Goal: Information Seeking & Learning: Learn about a topic

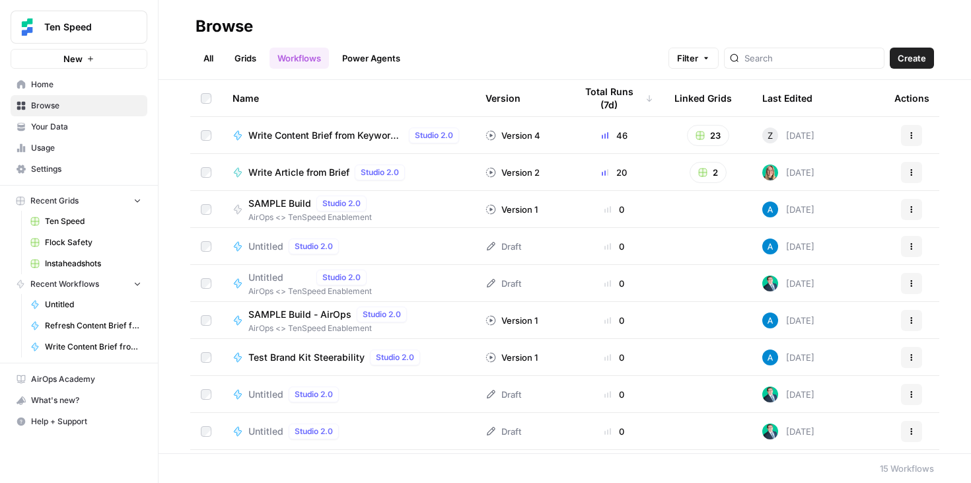
click at [60, 131] on span "Your Data" at bounding box center [86, 127] width 110 height 12
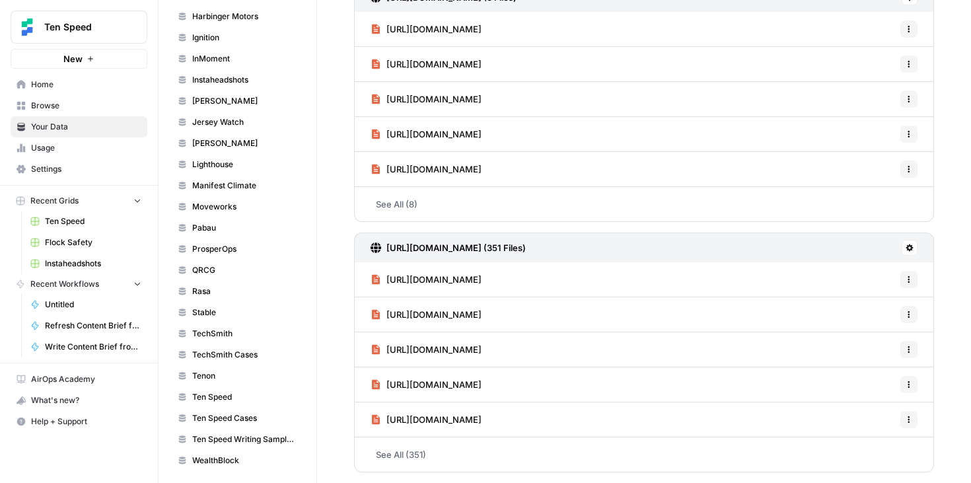
scroll to position [693, 0]
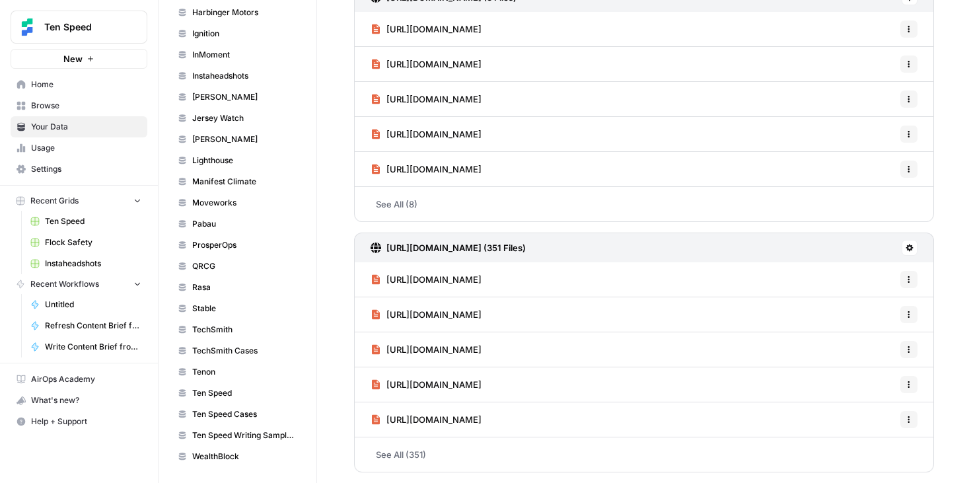
click at [458, 457] on link "See All (351)" at bounding box center [644, 454] width 580 height 34
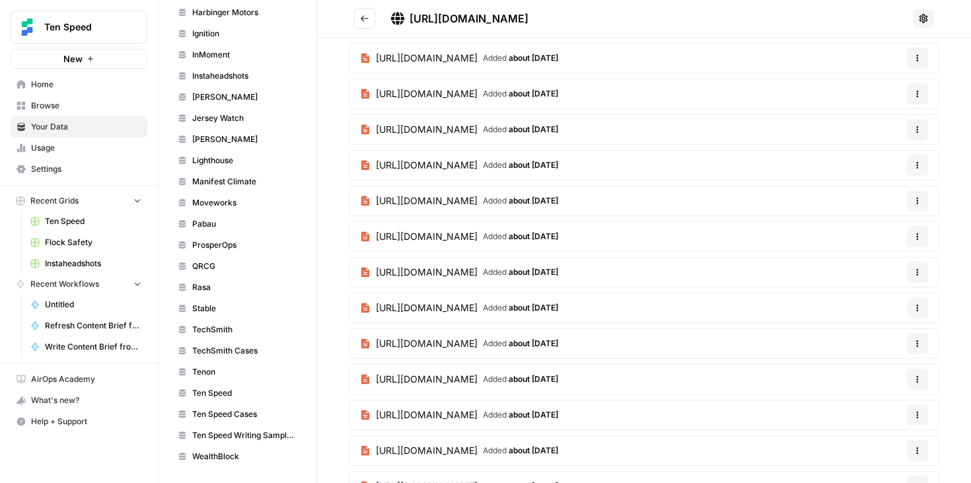
scroll to position [2709, 0]
click at [920, 242] on button "Options" at bounding box center [917, 235] width 21 height 21
click at [735, 233] on article "[URL][DOMAIN_NAME] Added about [DATE] Options" at bounding box center [644, 235] width 591 height 30
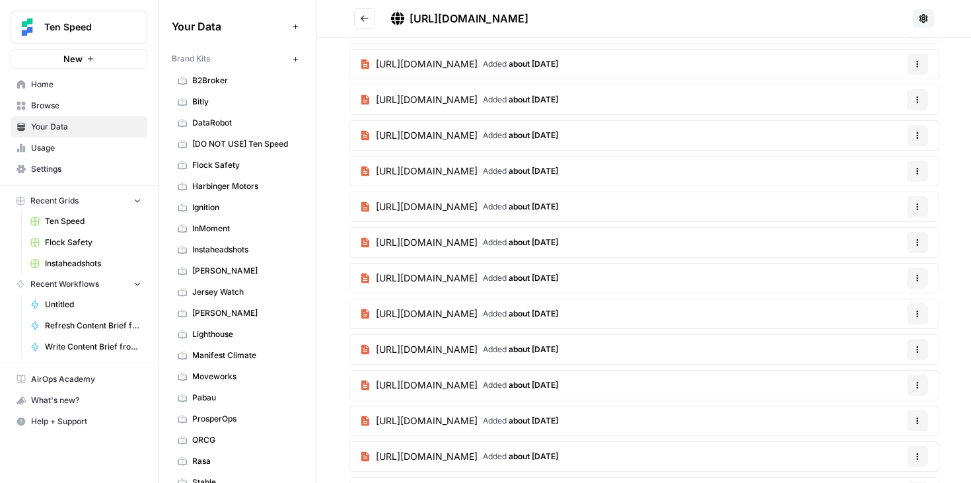
scroll to position [1088, 0]
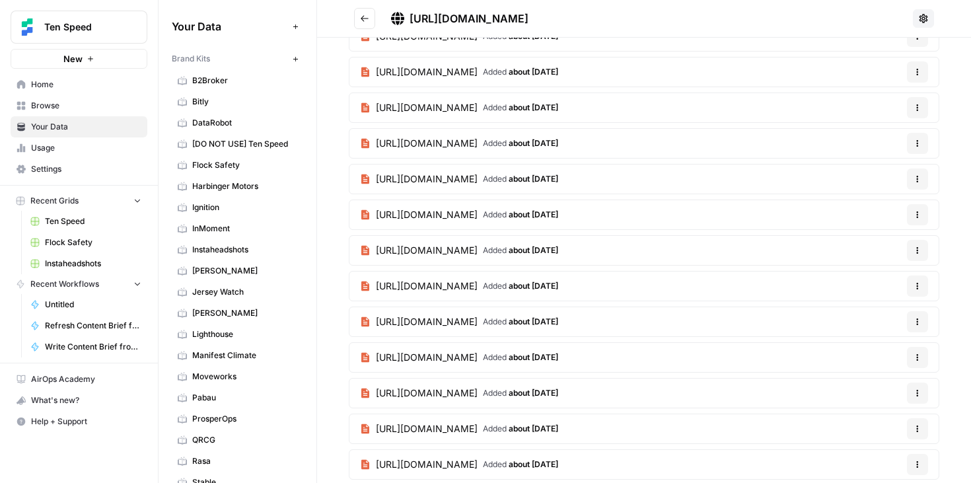
click at [363, 24] on button "Go back" at bounding box center [364, 18] width 21 height 21
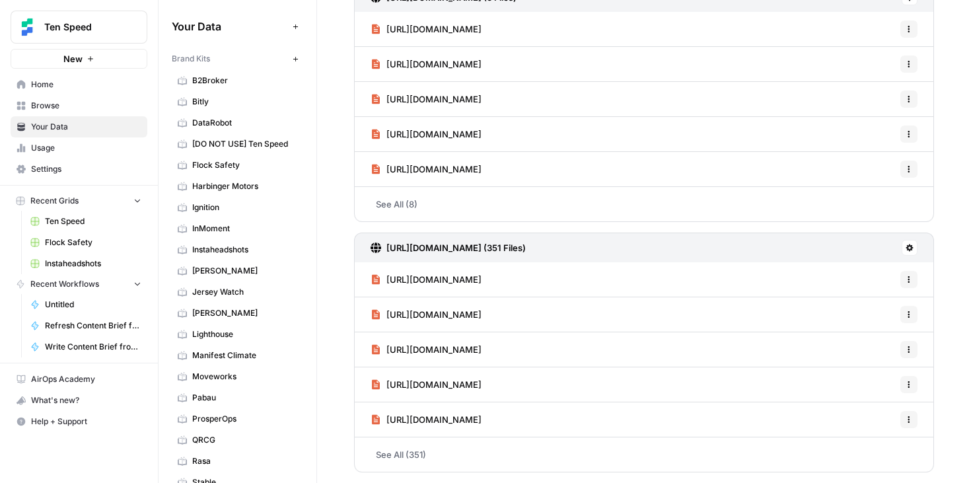
scroll to position [48, 0]
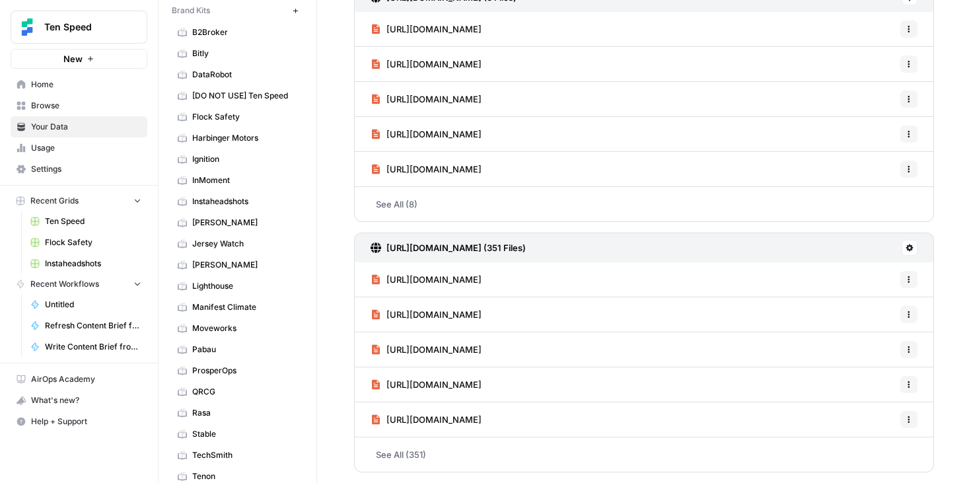
click at [227, 264] on span "[PERSON_NAME]" at bounding box center [244, 265] width 105 height 12
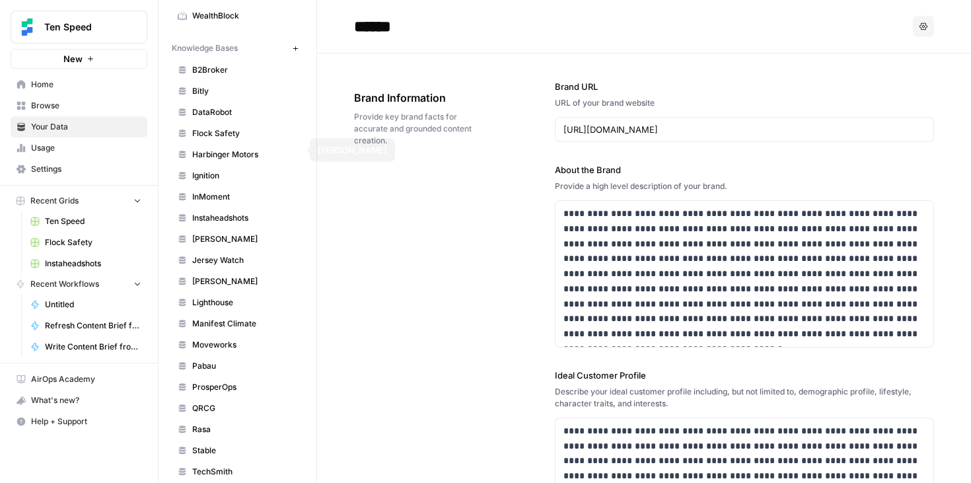
scroll to position [693, 0]
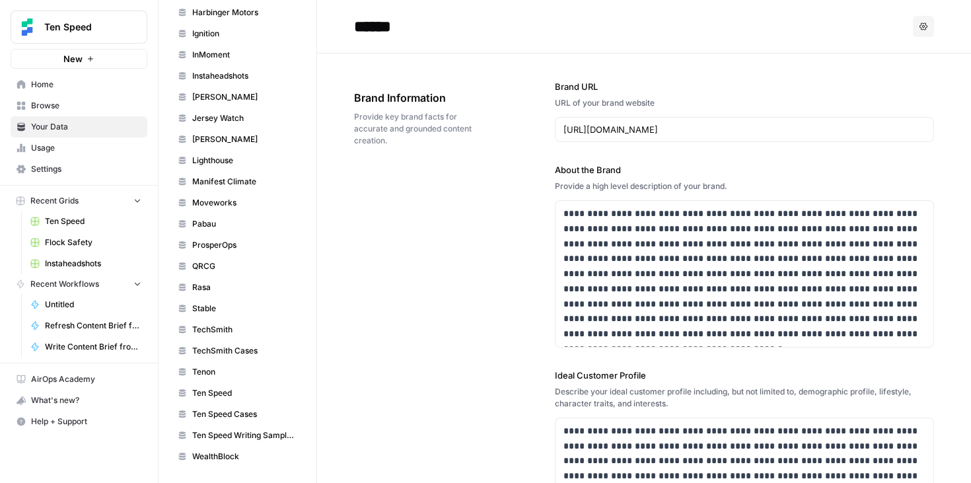
click at [223, 237] on link "ProsperOps" at bounding box center [237, 245] width 131 height 21
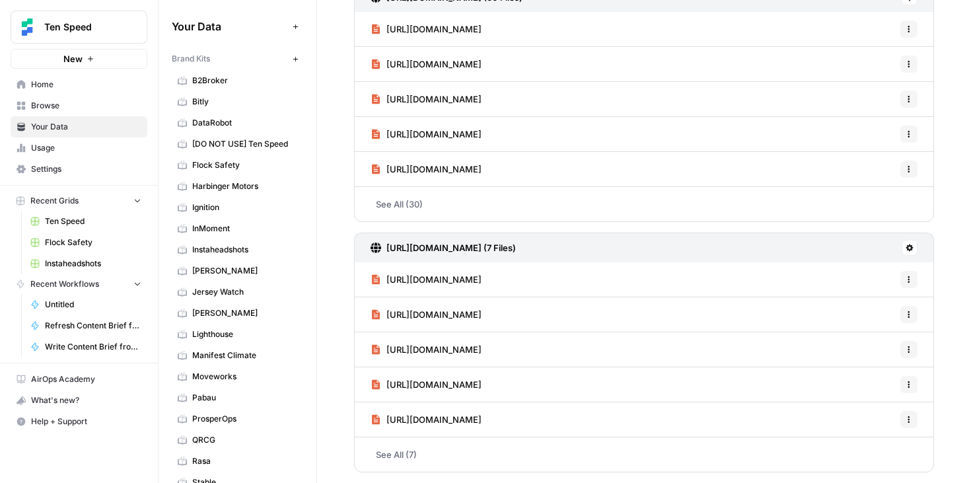
click at [211, 225] on span "InMoment" at bounding box center [244, 229] width 105 height 12
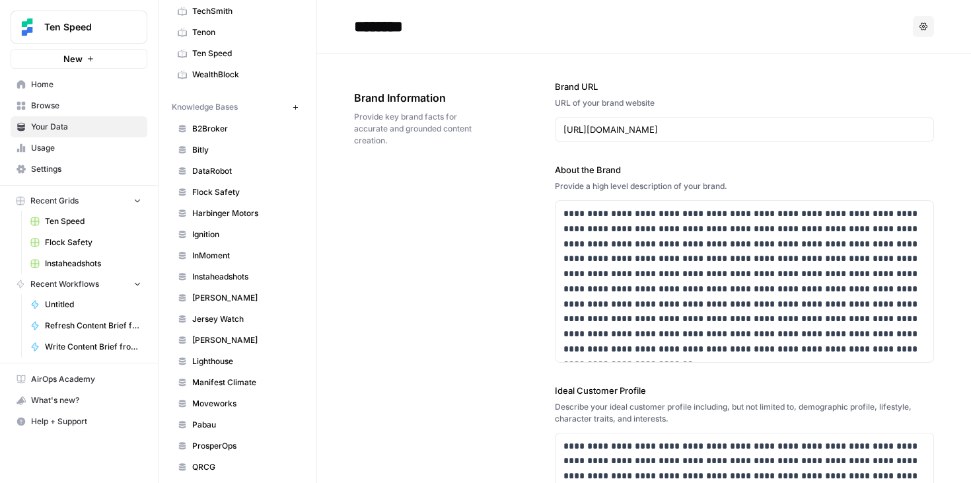
scroll to position [400, 0]
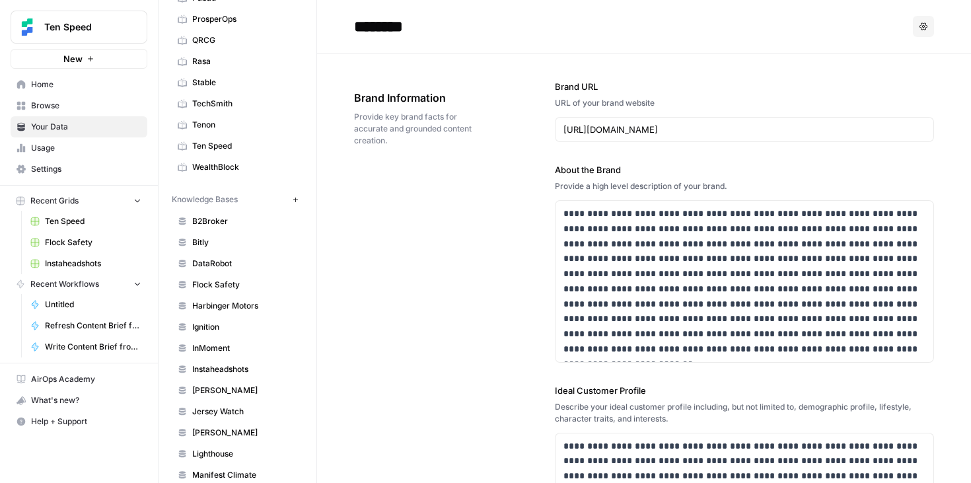
click at [225, 287] on span "Flock Safety" at bounding box center [244, 285] width 105 height 12
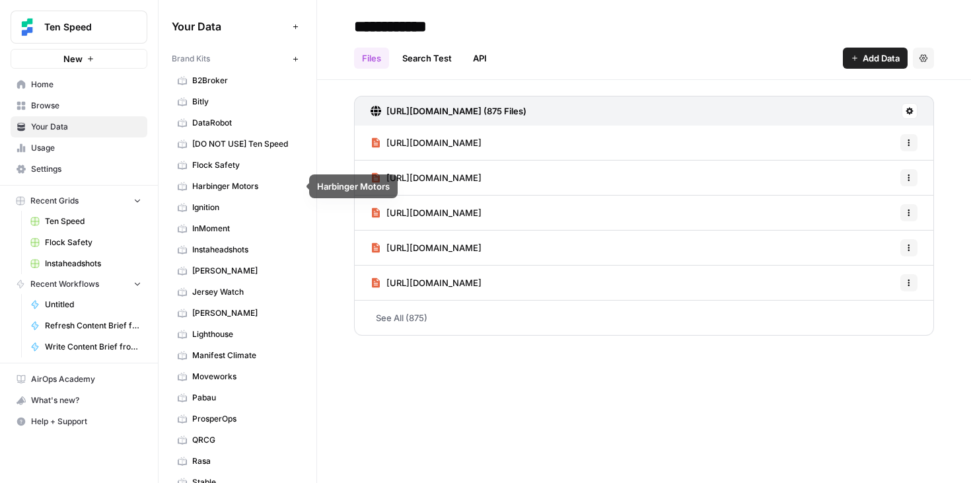
click at [235, 172] on link "Flock Safety" at bounding box center [237, 165] width 131 height 21
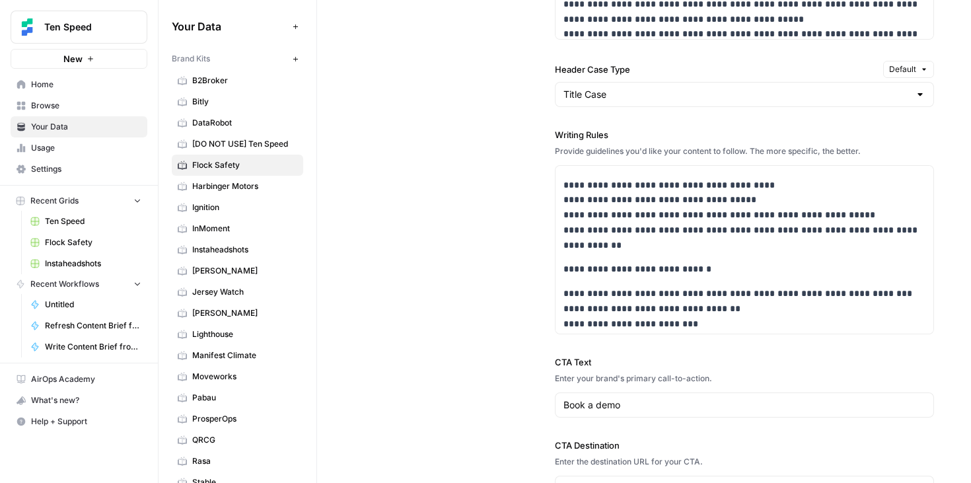
scroll to position [809, 0]
drag, startPoint x: 632, startPoint y: 242, endPoint x: 623, endPoint y: 231, distance: 14.6
click at [623, 231] on p "**********" at bounding box center [745, 214] width 363 height 75
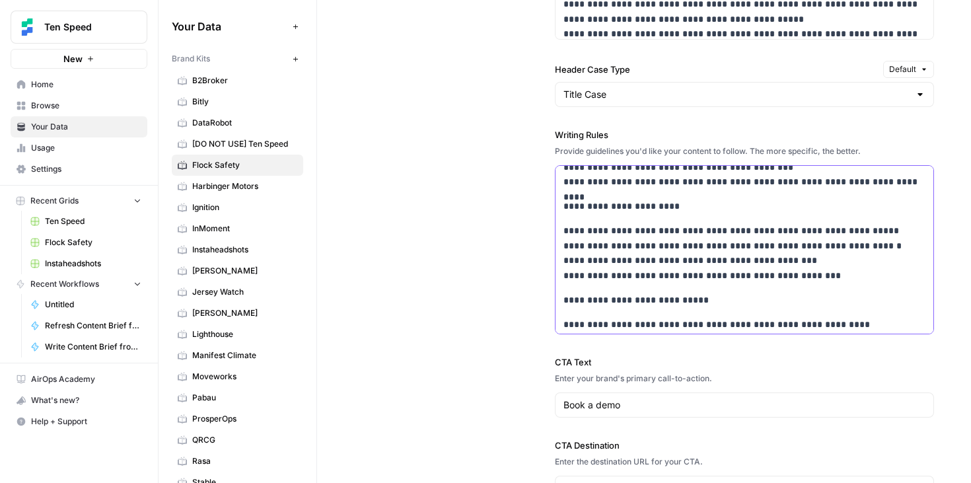
scroll to position [1041, 0]
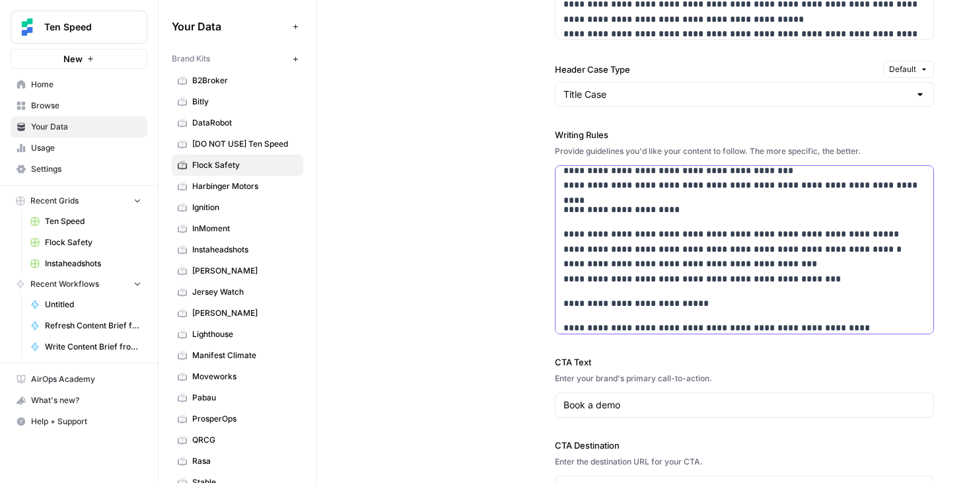
drag, startPoint x: 561, startPoint y: 208, endPoint x: 754, endPoint y: 304, distance: 215.4
click at [754, 304] on p "**********" at bounding box center [745, 303] width 363 height 15
drag, startPoint x: 564, startPoint y: 210, endPoint x: 836, endPoint y: 283, distance: 281.9
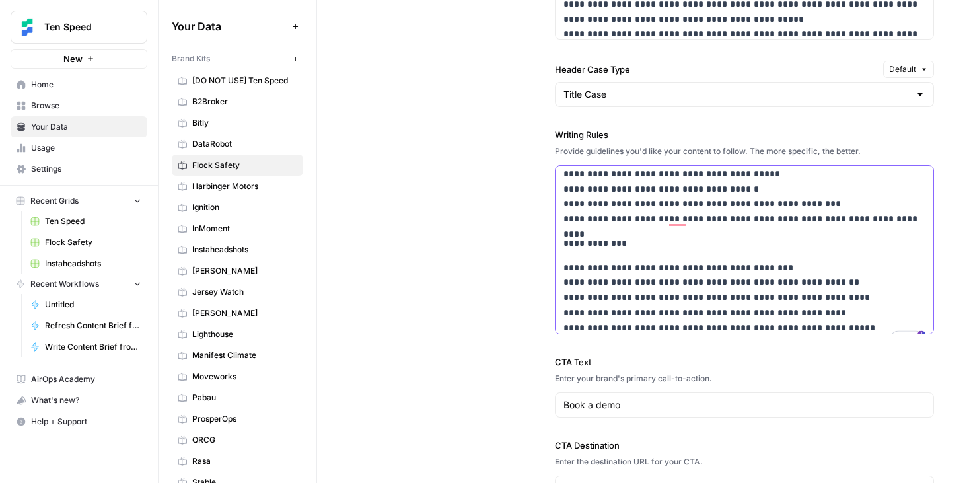
scroll to position [0, 0]
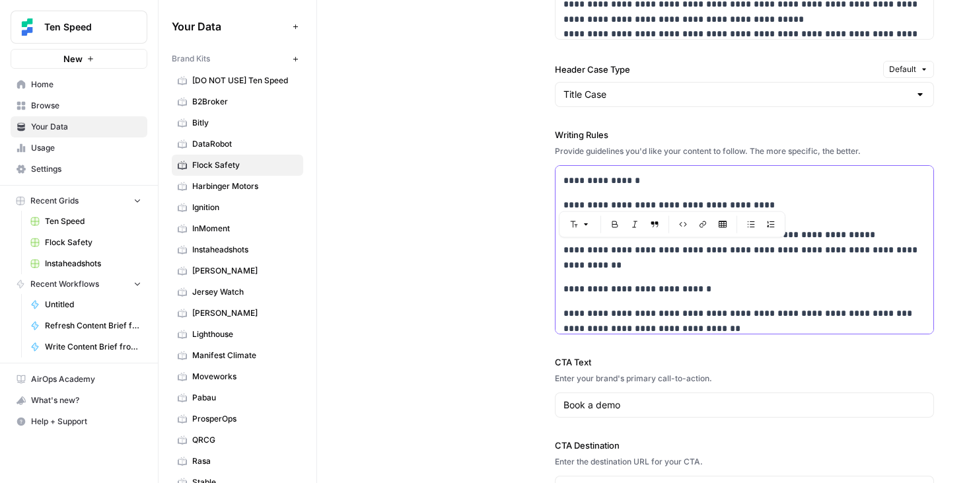
drag, startPoint x: 640, startPoint y: 261, endPoint x: 547, endPoint y: 244, distance: 94.7
click at [547, 244] on div "**********" at bounding box center [644, 89] width 580 height 877
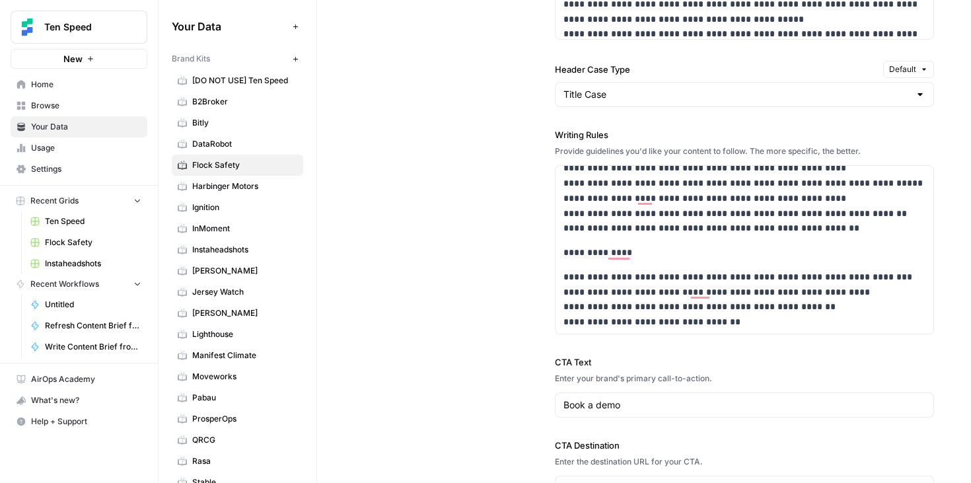
click at [535, 404] on div "**********" at bounding box center [644, 89] width 580 height 877
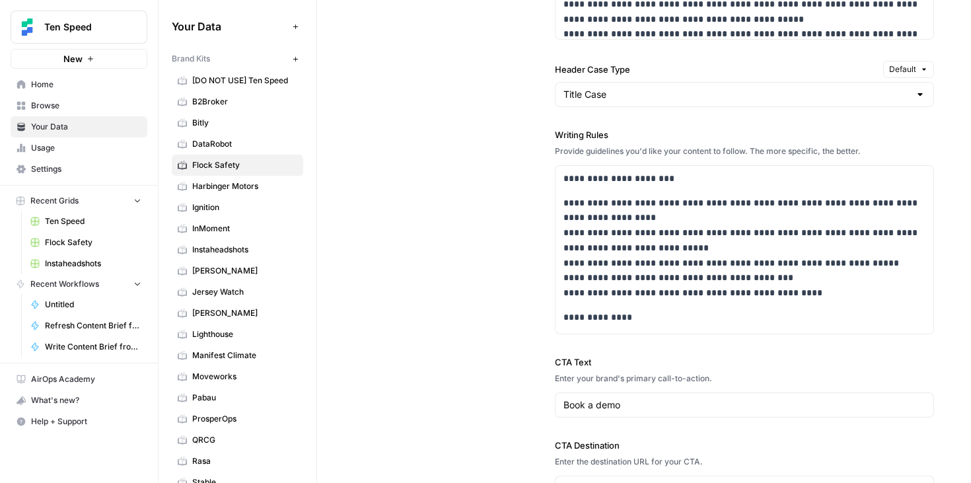
click at [470, 385] on div "**********" at bounding box center [644, 89] width 580 height 877
